Goal: Navigation & Orientation: Find specific page/section

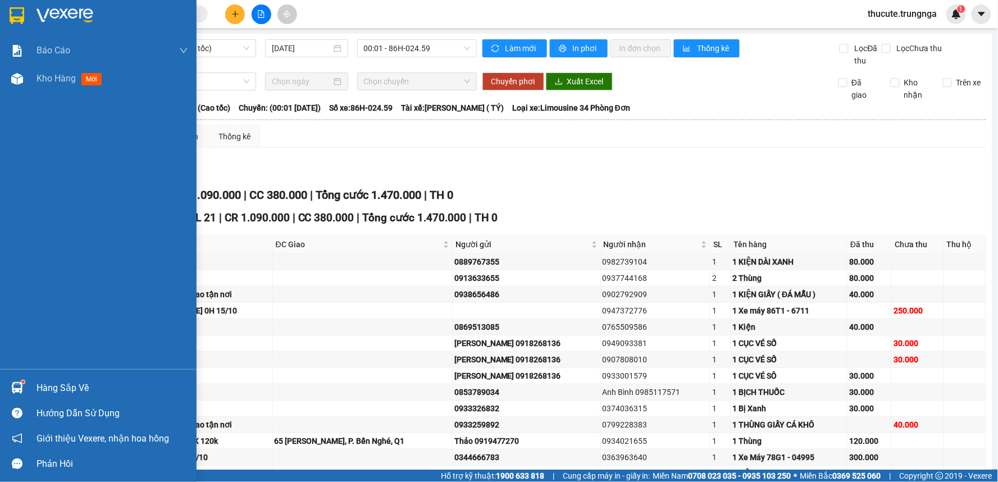
click at [23, 88] on div "Kho hàng mới" at bounding box center [98, 79] width 197 height 28
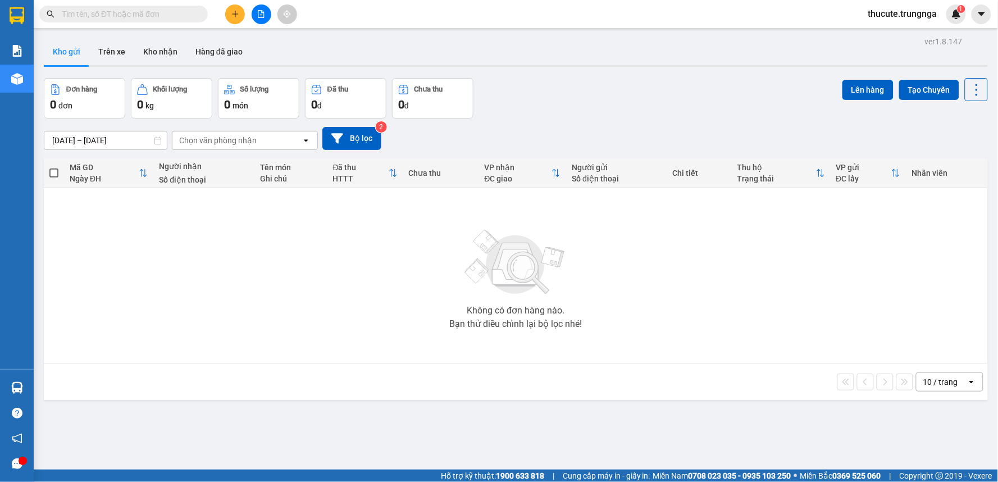
click at [484, 49] on div "Kho gửi Trên xe Kho nhận Hàng đã giao" at bounding box center [516, 53] width 944 height 30
